Goal: Task Accomplishment & Management: Manage account settings

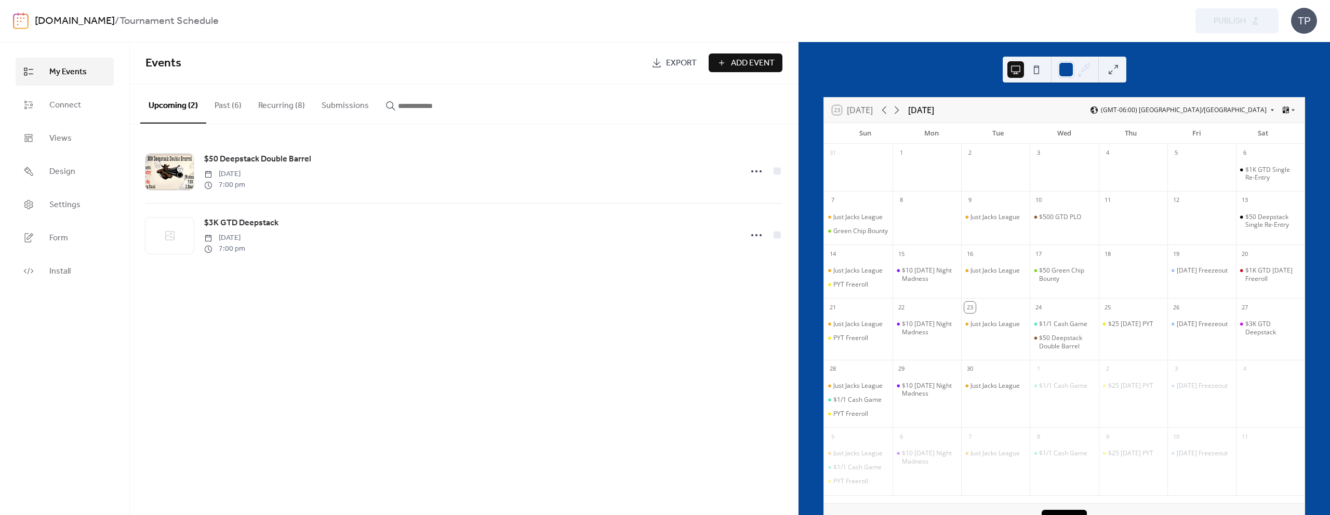
scroll to position [13, 0]
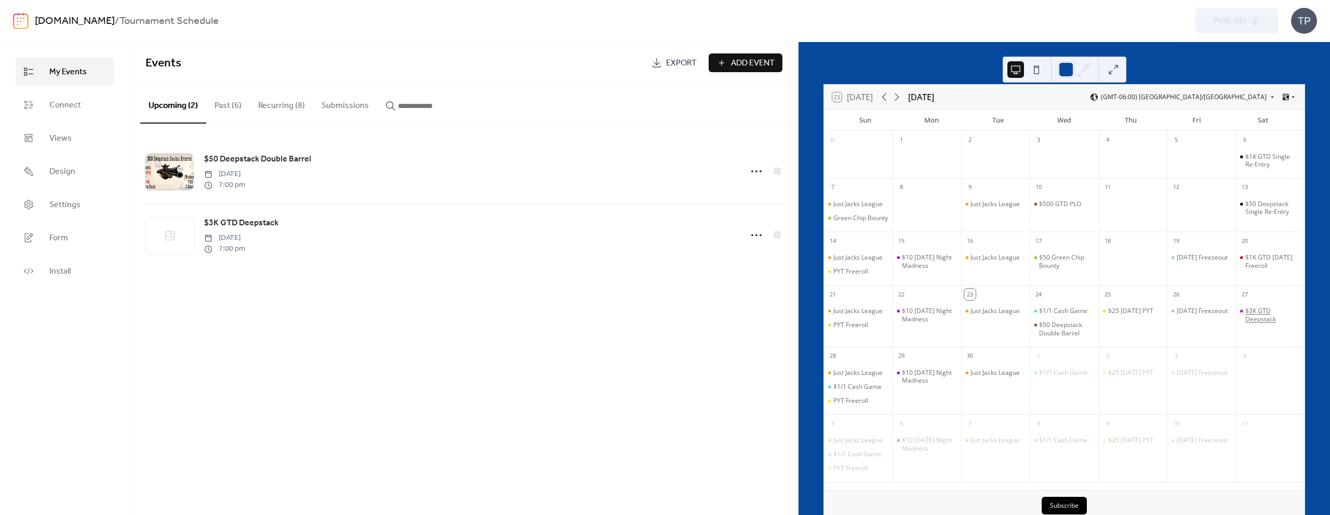
click at [1253, 318] on div "$3K GTD Deepstack" at bounding box center [1272, 315] width 55 height 16
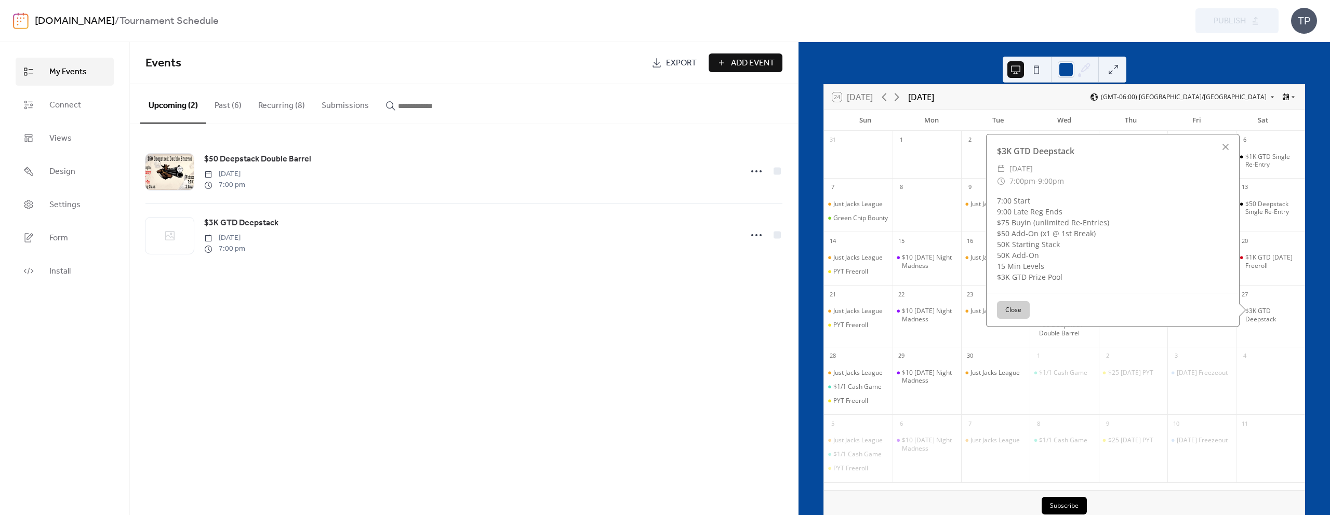
click at [1014, 312] on button "Close" at bounding box center [1013, 310] width 33 height 18
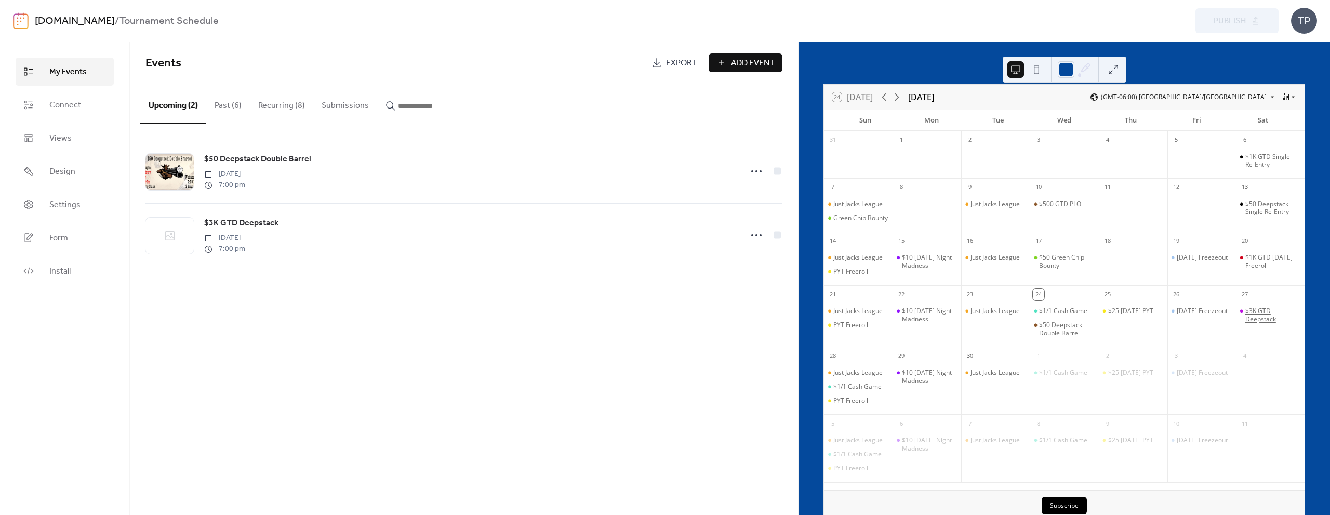
click at [1245, 320] on div "$3K GTD Deepstack" at bounding box center [1272, 315] width 55 height 16
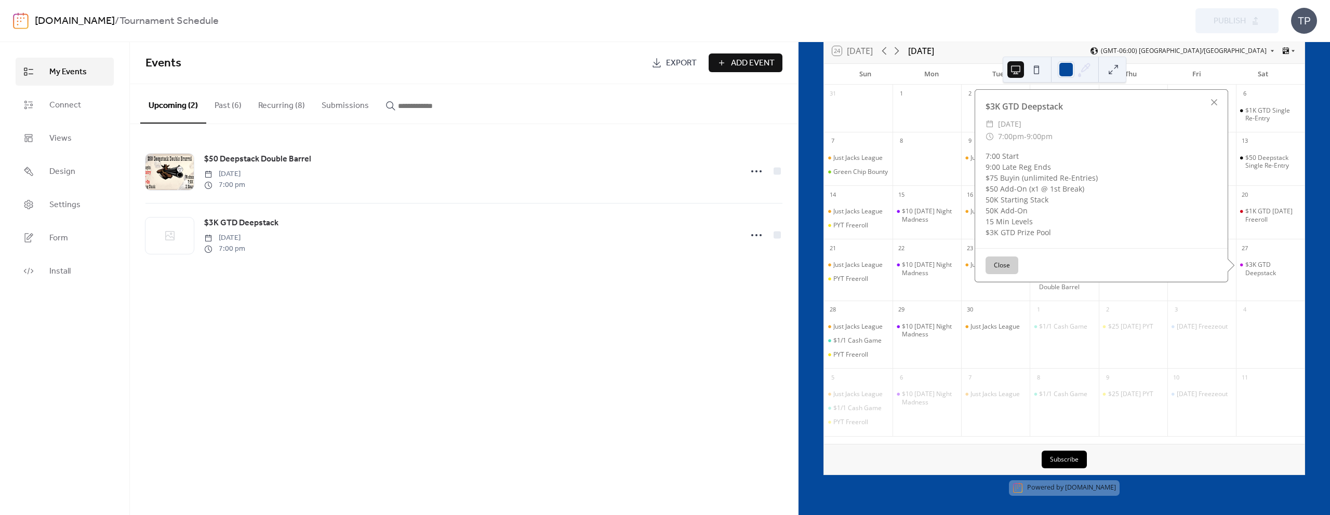
scroll to position [0, 0]
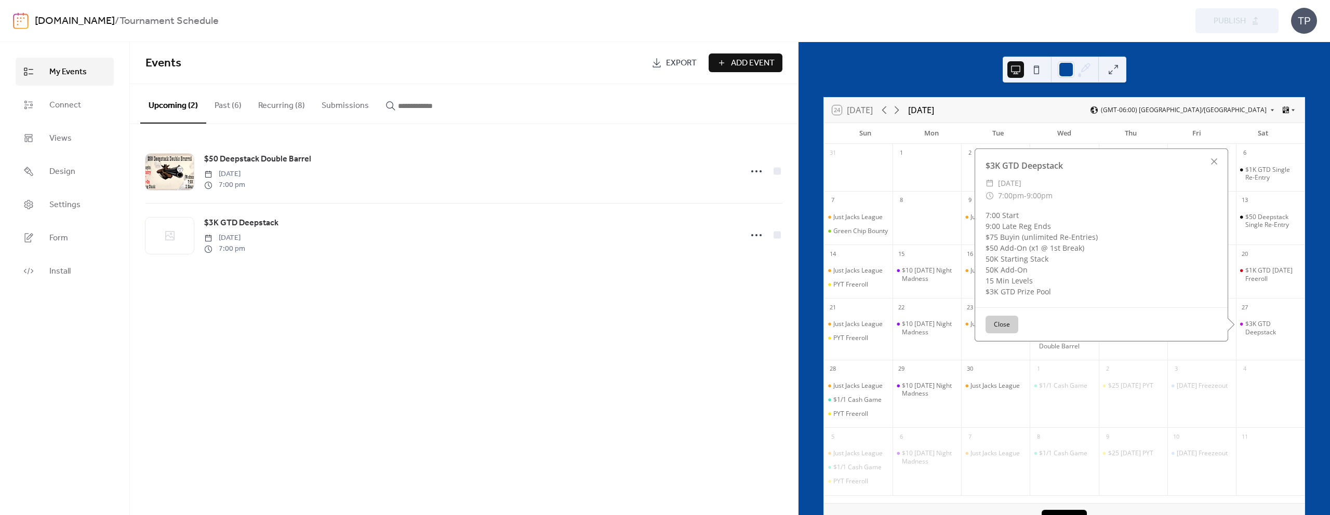
click at [1001, 333] on button "Close" at bounding box center [1001, 325] width 33 height 18
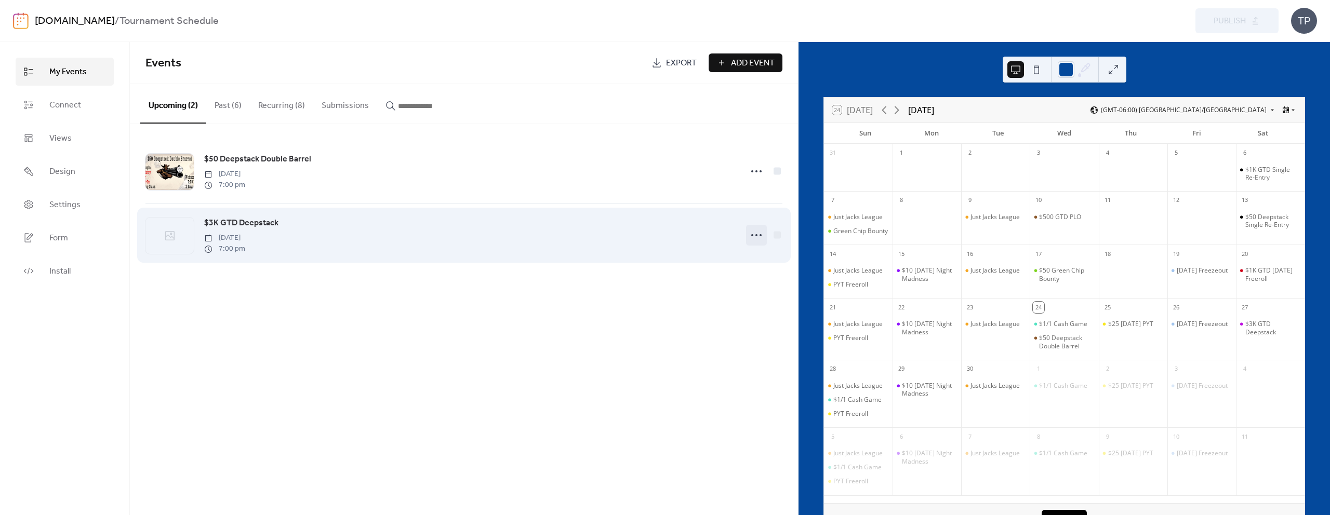
click at [750, 233] on icon at bounding box center [756, 235] width 17 height 17
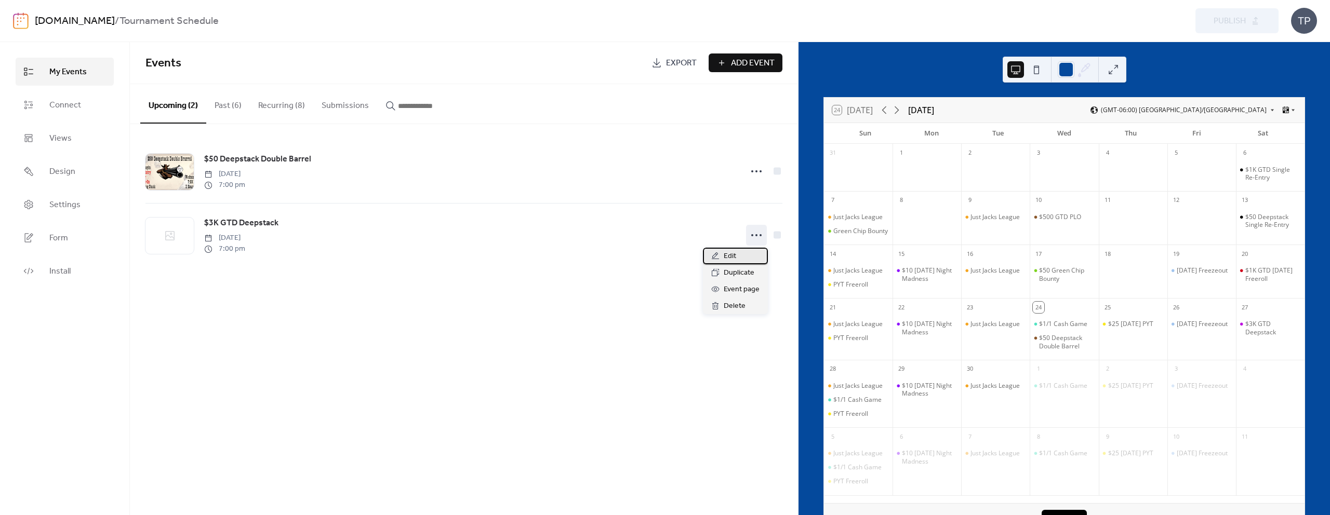
click at [739, 252] on div "Edit" at bounding box center [735, 256] width 65 height 17
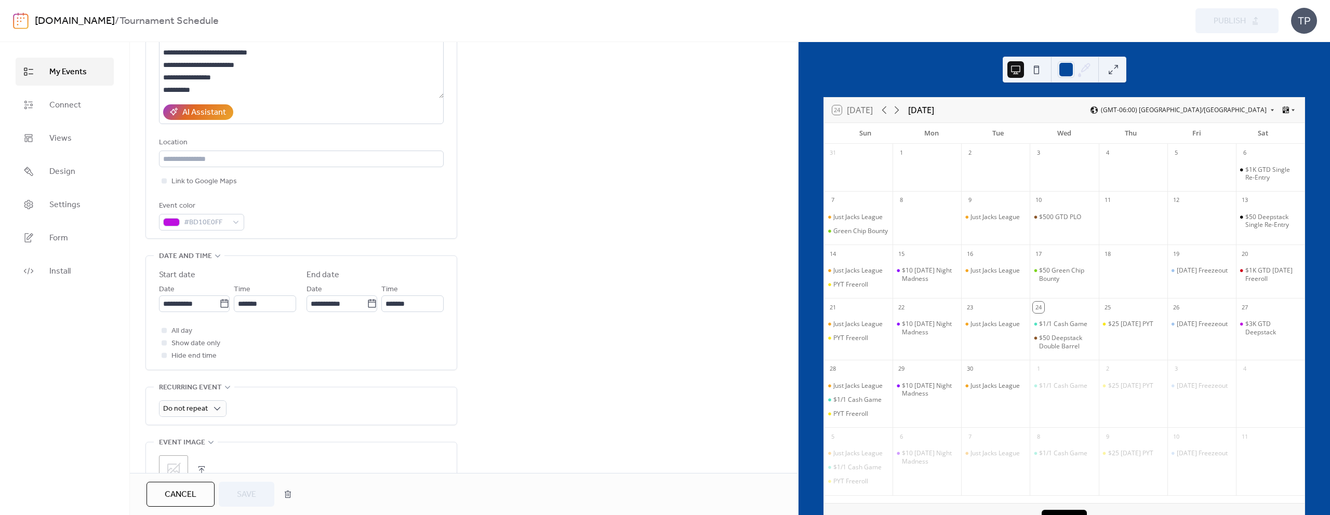
scroll to position [296, 0]
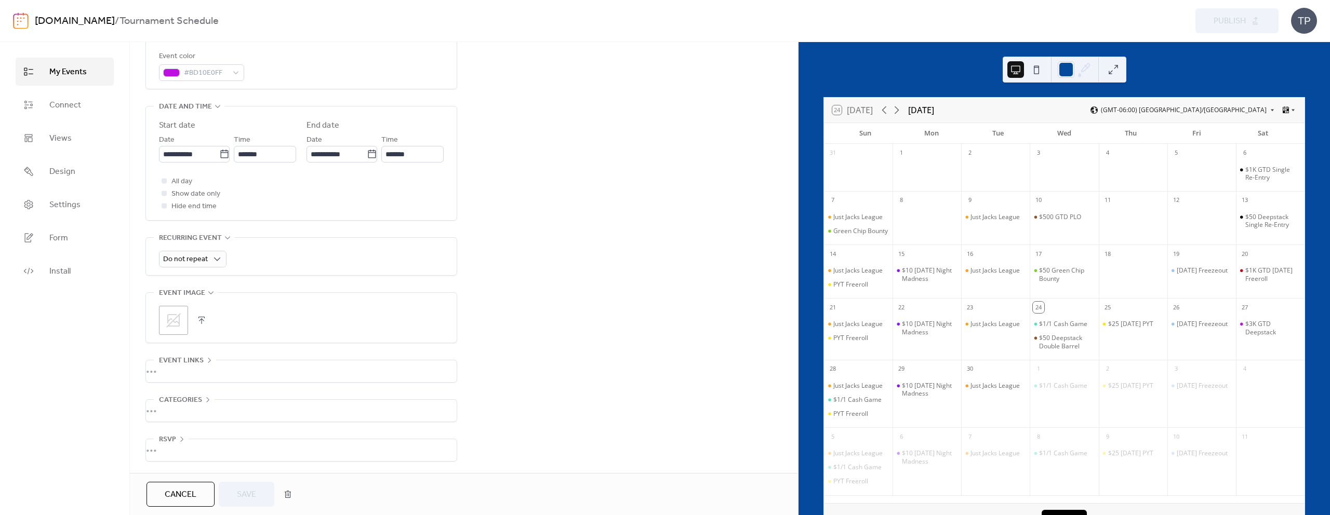
click at [173, 319] on icon at bounding box center [173, 320] width 17 height 17
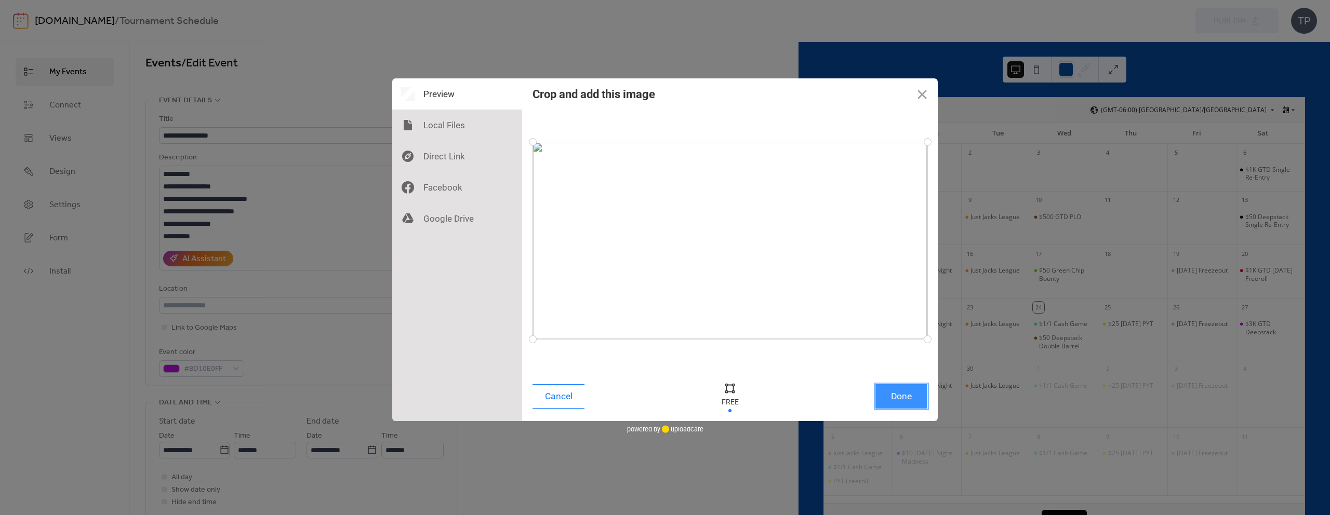
click at [916, 391] on button "Done" at bounding box center [901, 396] width 52 height 24
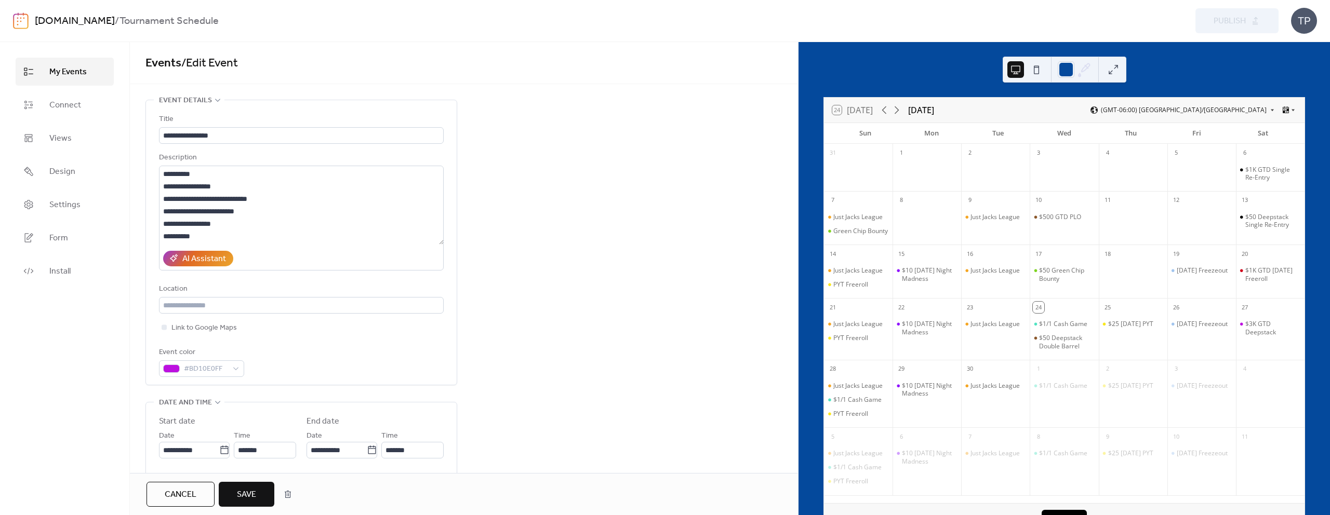
click at [238, 501] on span "Save" at bounding box center [246, 495] width 19 height 12
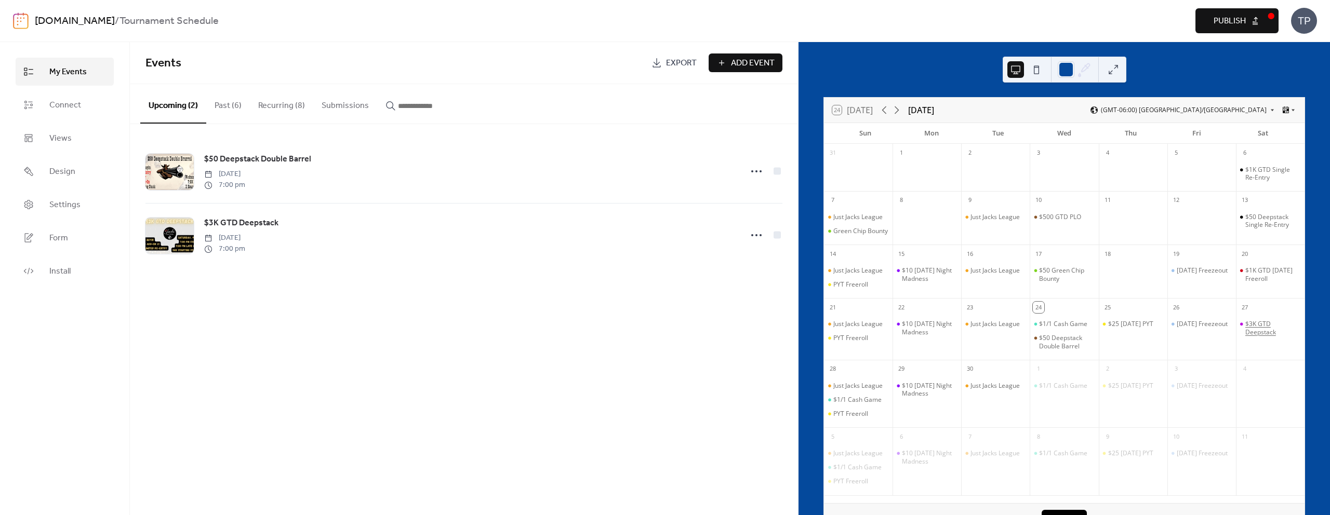
click at [1253, 333] on div "$3K GTD Deepstack" at bounding box center [1272, 328] width 55 height 16
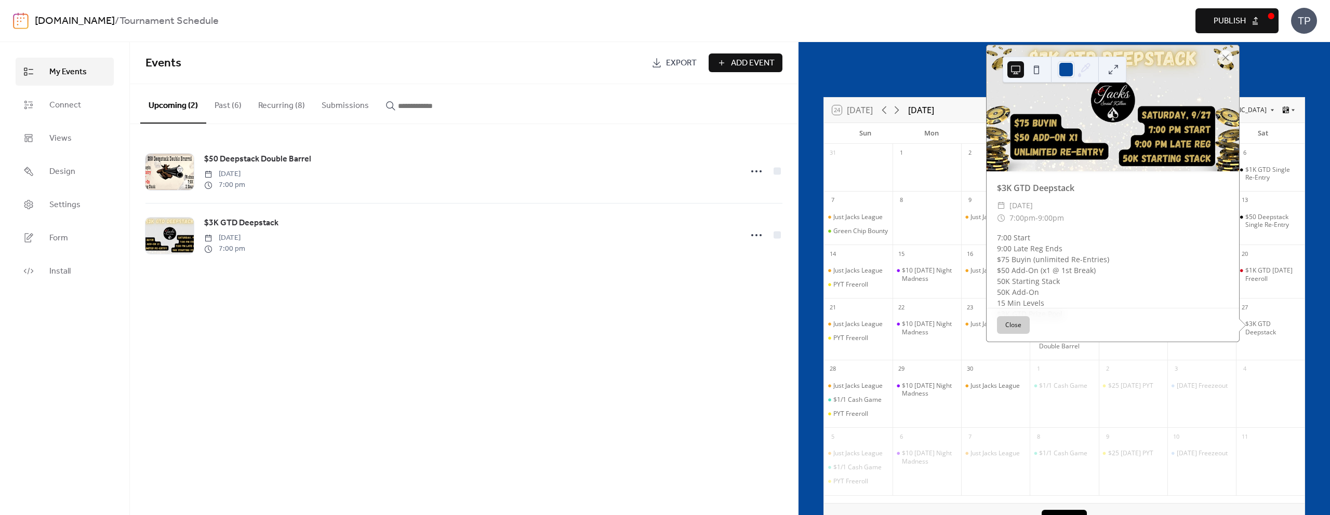
click at [1019, 327] on button "Close" at bounding box center [1013, 325] width 33 height 18
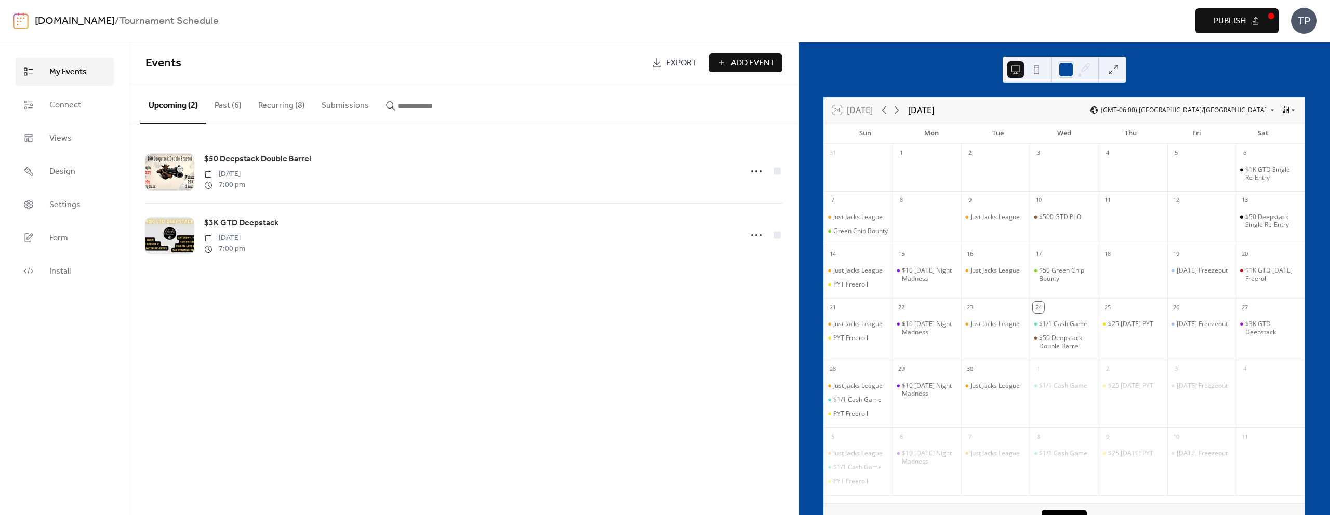
click at [1231, 27] on span "Publish" at bounding box center [1229, 21] width 32 height 12
click at [286, 94] on button "Recurring (8)" at bounding box center [281, 103] width 63 height 38
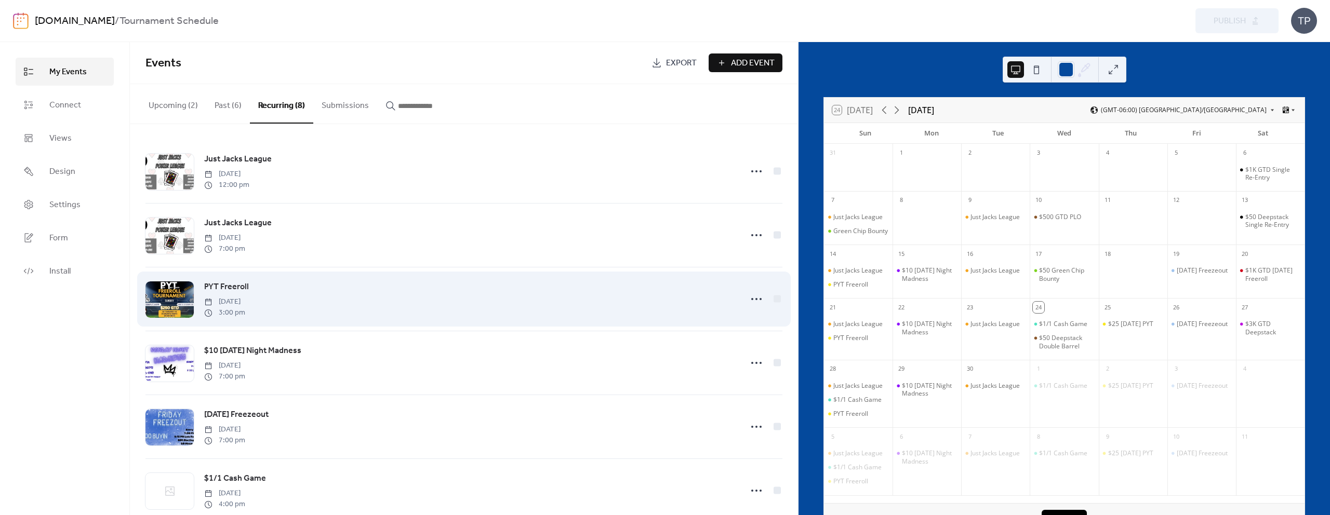
scroll to position [151, 0]
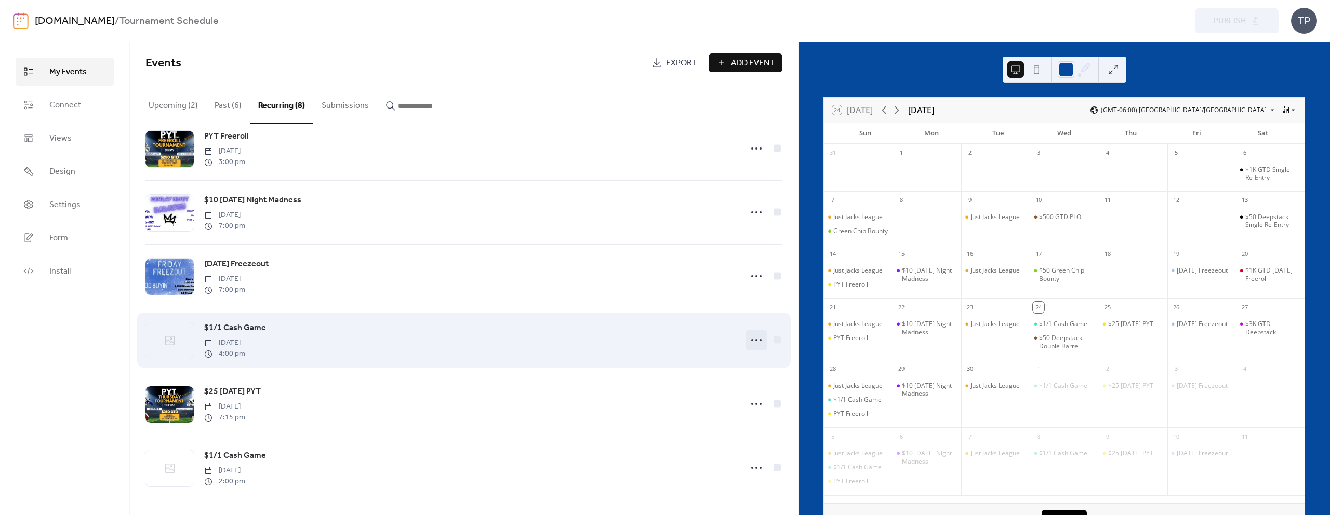
click at [755, 338] on icon at bounding box center [756, 340] width 17 height 17
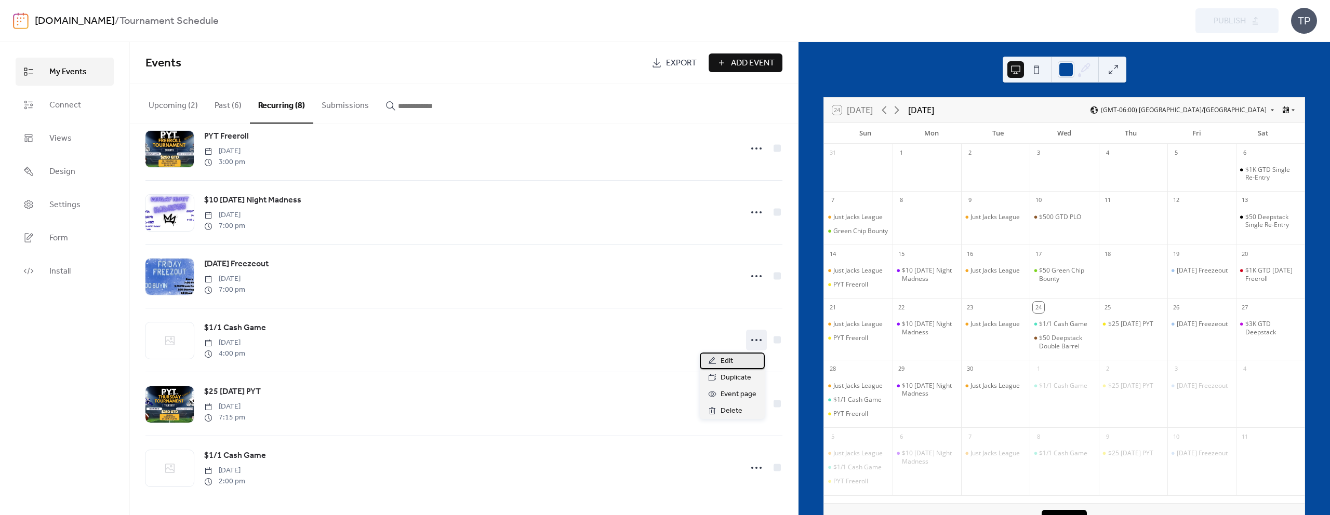
click at [724, 365] on span "Edit" at bounding box center [726, 361] width 12 height 12
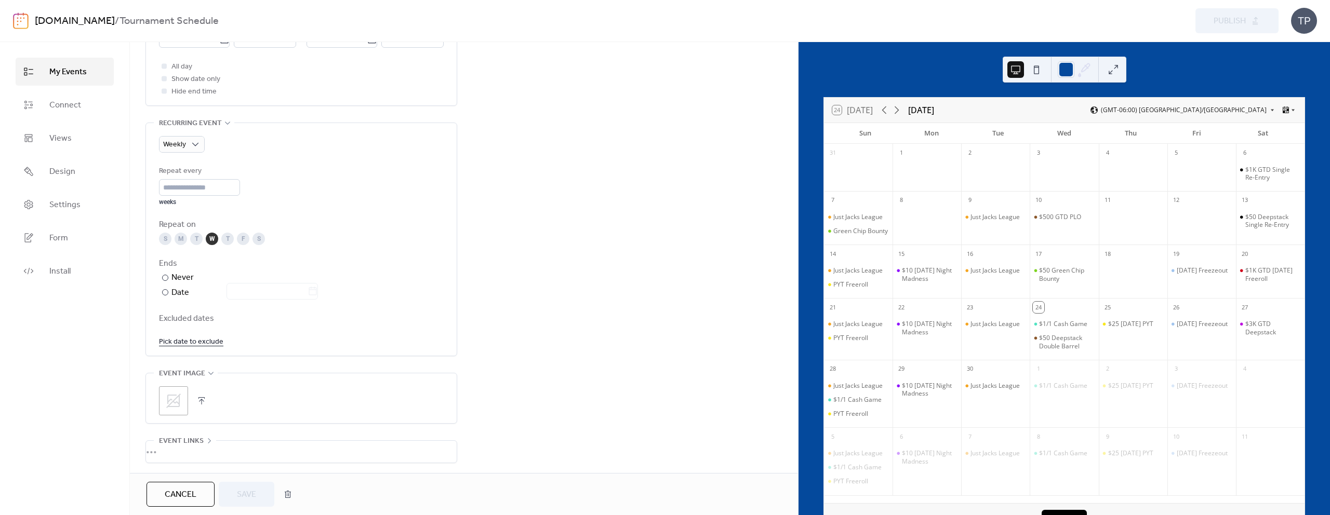
scroll to position [464, 0]
click at [176, 360] on div ";" at bounding box center [173, 347] width 29 height 29
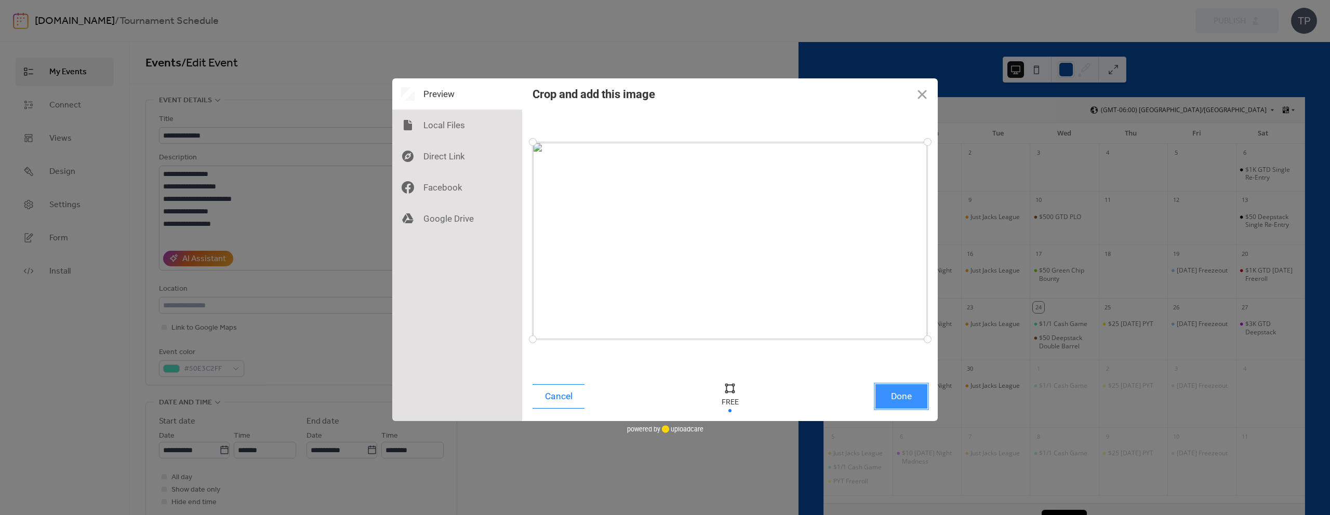
click at [924, 403] on button "Done" at bounding box center [901, 396] width 52 height 24
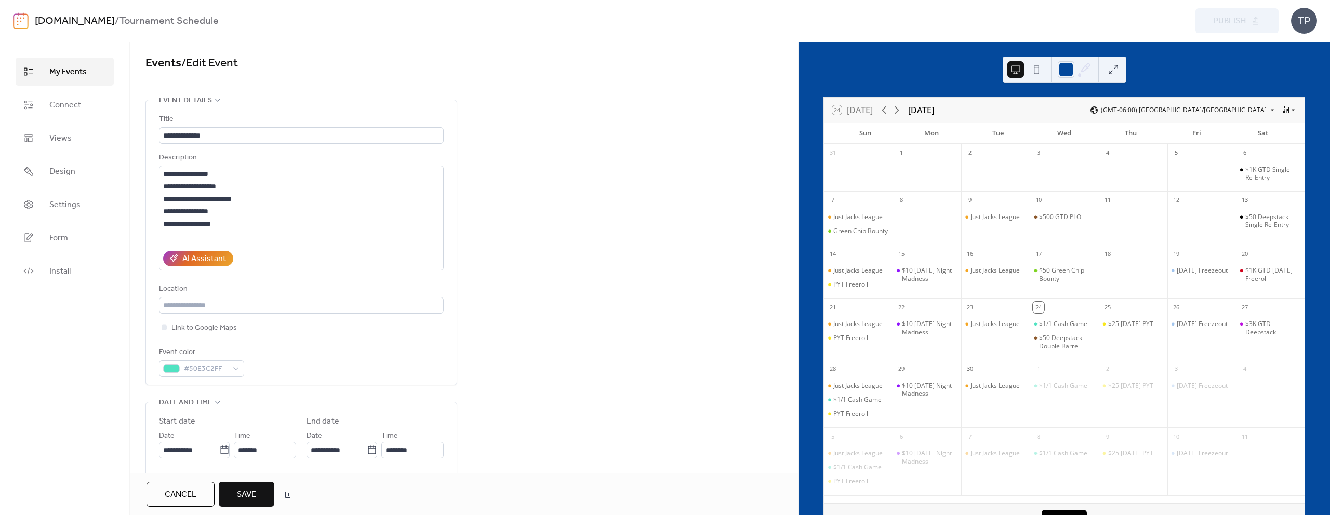
click at [251, 494] on span "Save" at bounding box center [246, 495] width 19 height 12
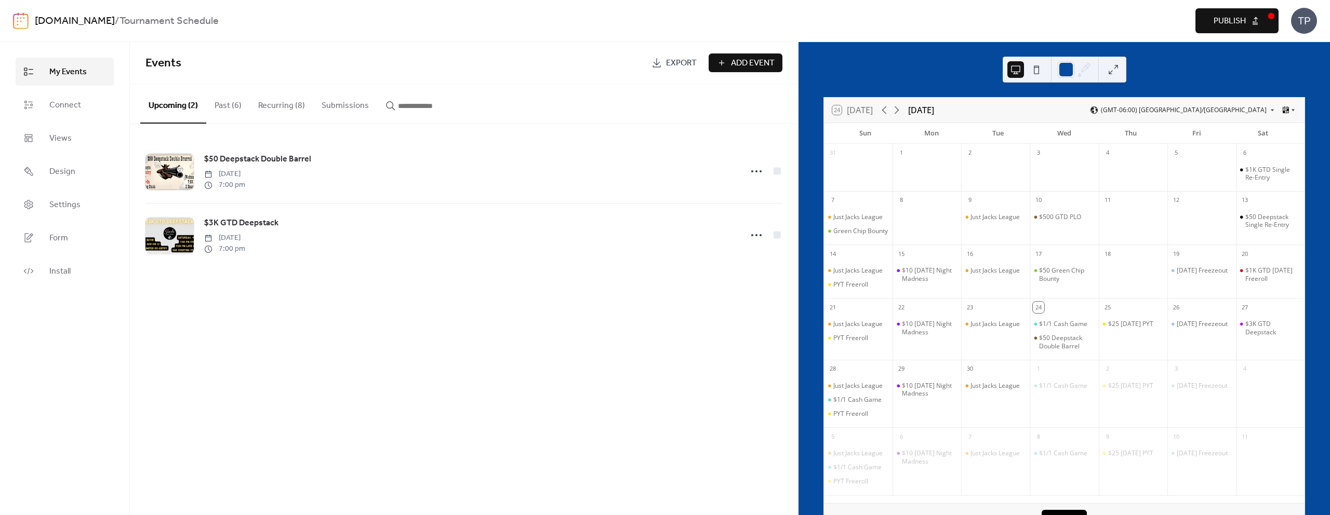
click at [269, 111] on button "Recurring (8)" at bounding box center [281, 103] width 63 height 38
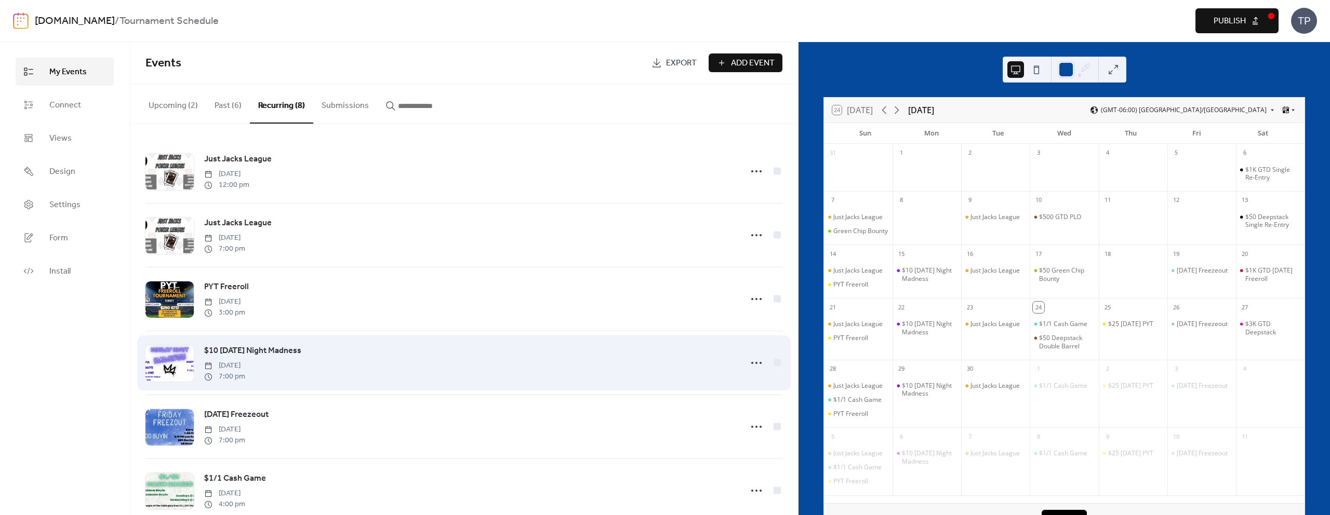
scroll to position [151, 0]
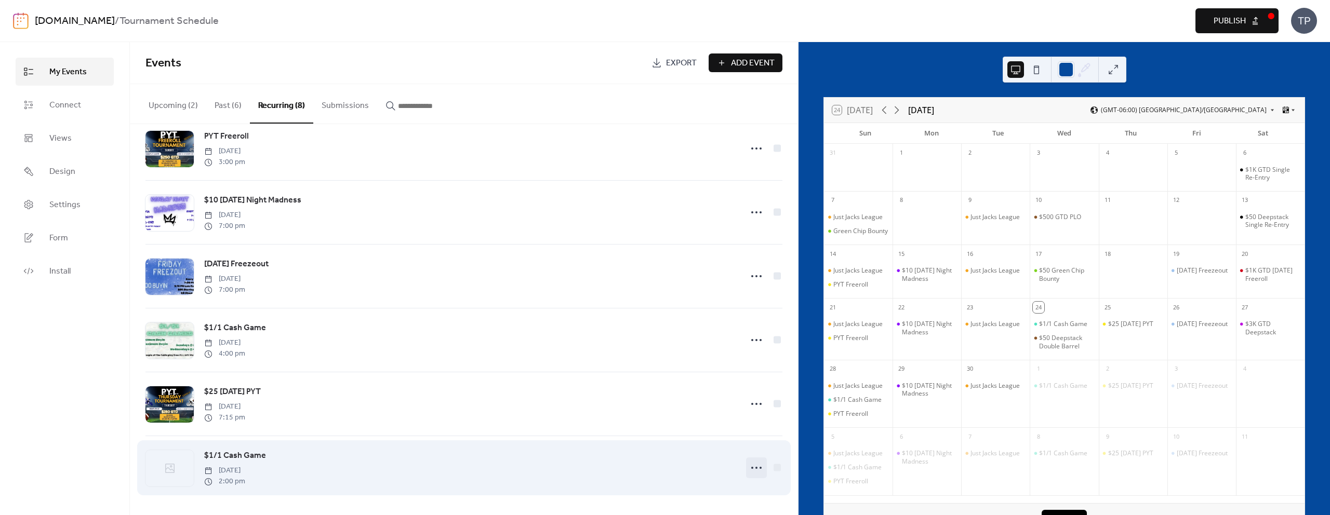
click at [756, 465] on icon at bounding box center [756, 468] width 17 height 17
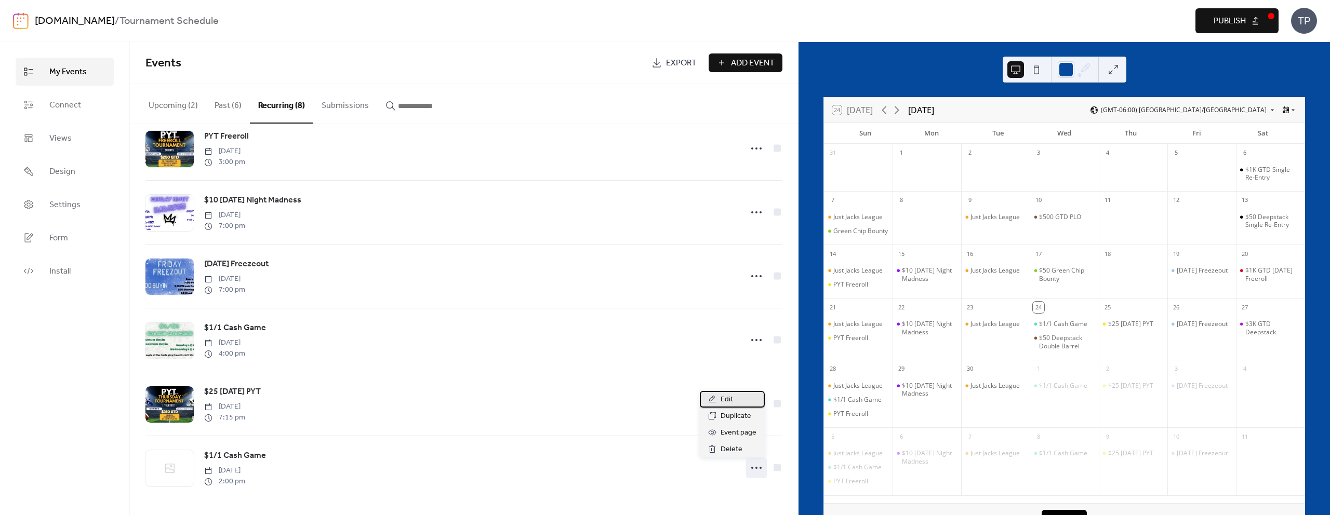
click at [730, 404] on span "Edit" at bounding box center [726, 400] width 12 height 12
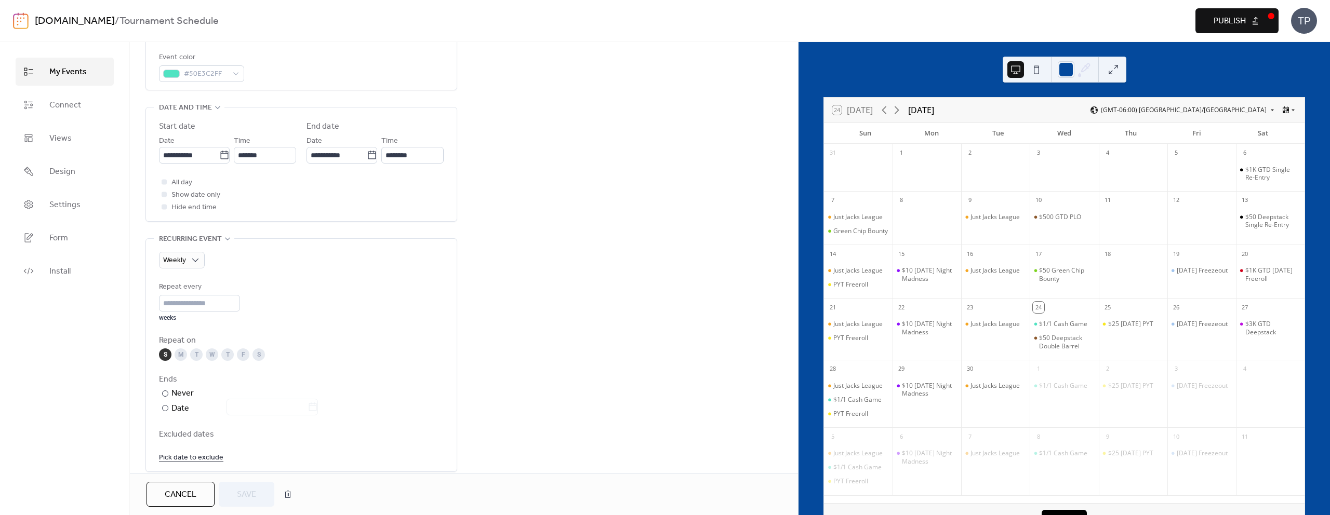
scroll to position [349, 0]
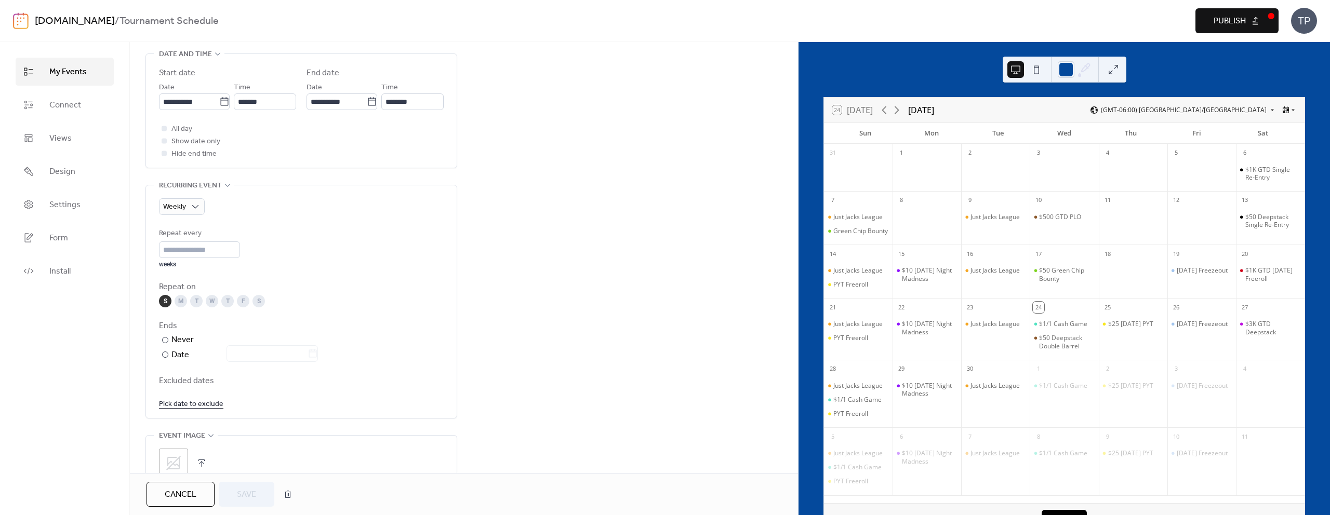
click at [172, 463] on icon at bounding box center [173, 463] width 17 height 17
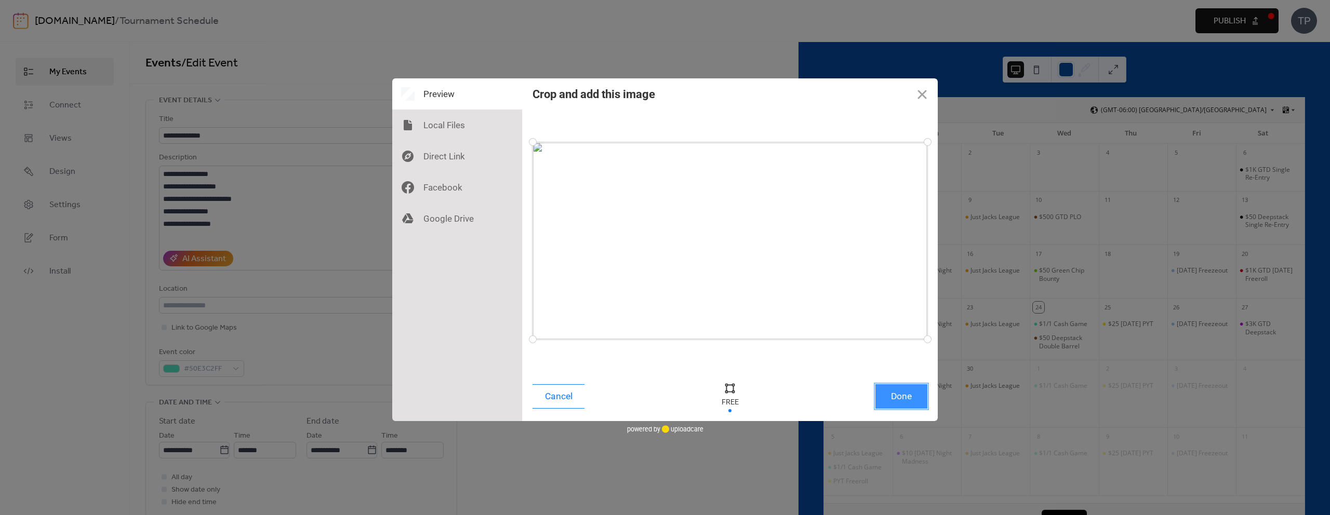
click at [887, 392] on button "Done" at bounding box center [901, 396] width 52 height 24
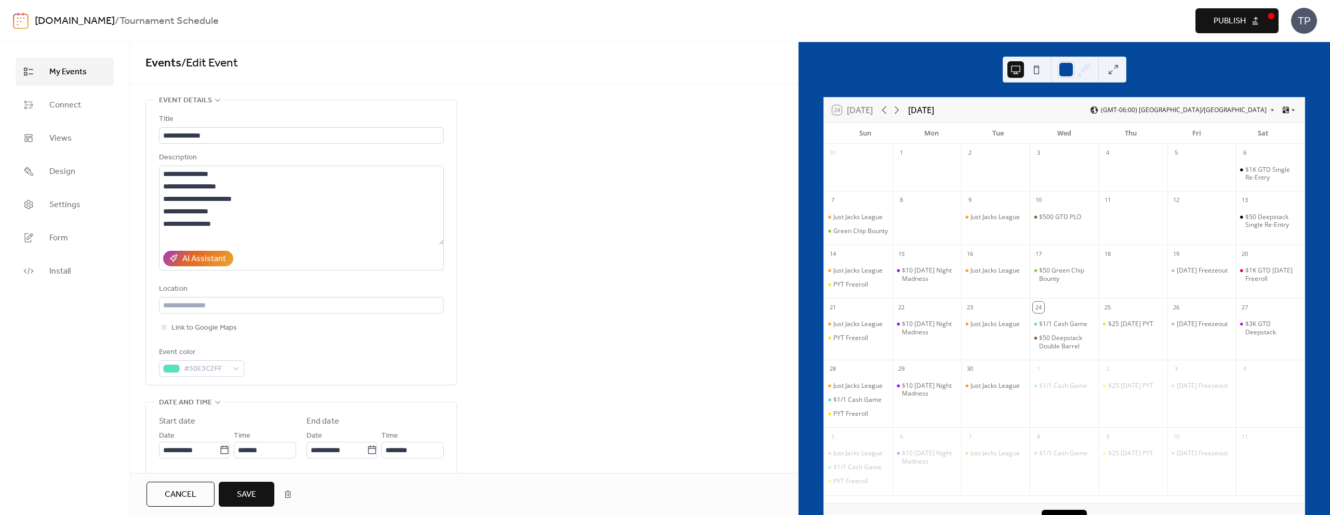
click at [257, 496] on button "Save" at bounding box center [247, 494] width 56 height 25
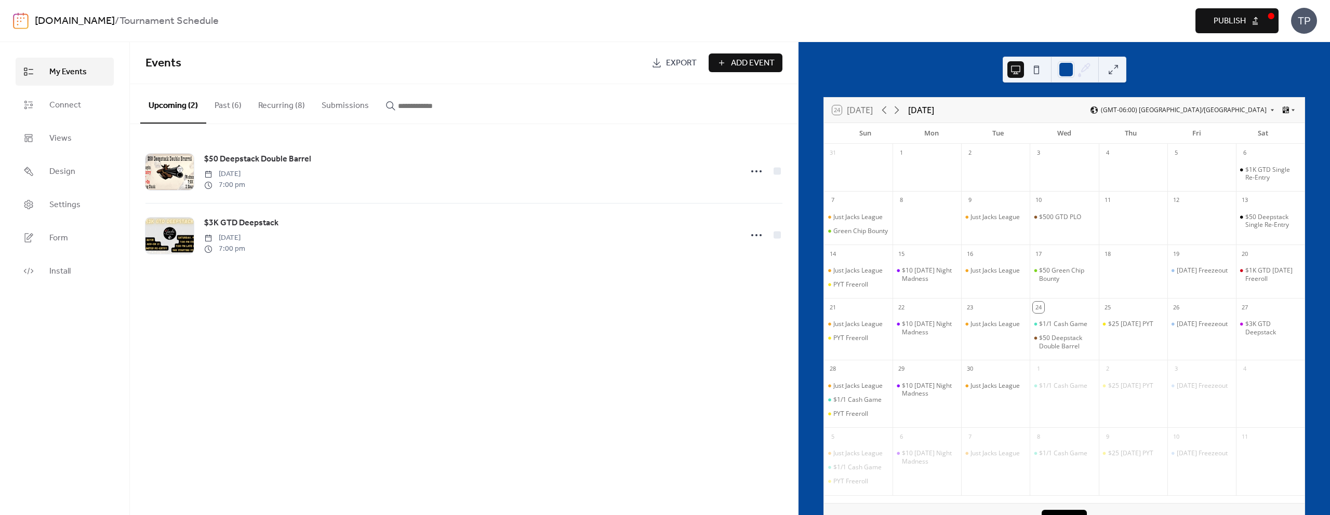
click at [1236, 21] on span "Publish" at bounding box center [1229, 21] width 32 height 12
click at [1063, 328] on div "$1/1 Cash Game" at bounding box center [1063, 324] width 48 height 8
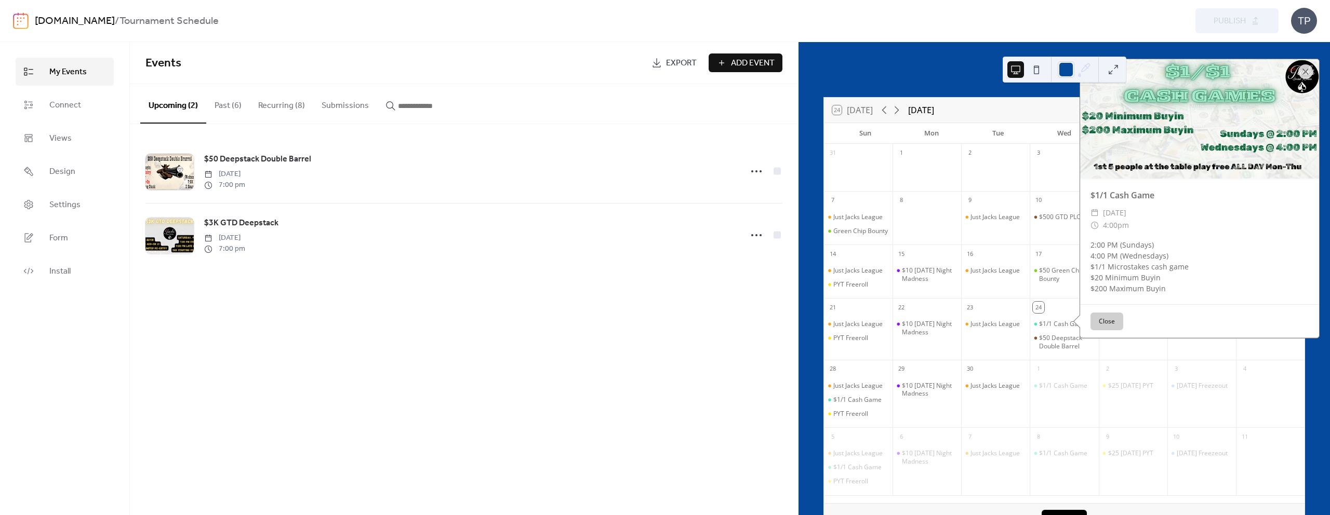
click at [1098, 324] on button "Close" at bounding box center [1106, 322] width 33 height 18
